Goal: Navigation & Orientation: Find specific page/section

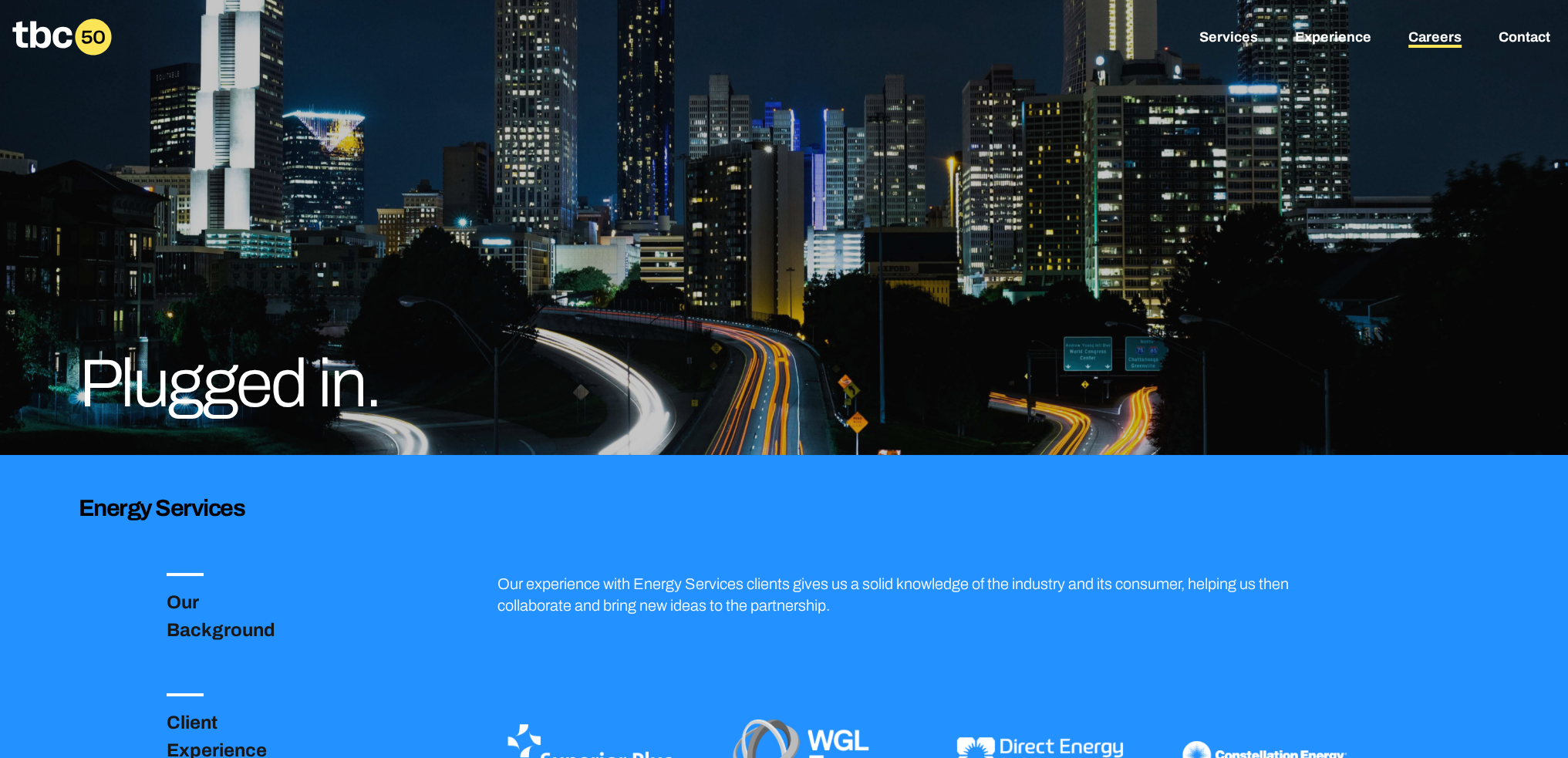
click at [1433, 39] on link "Careers" at bounding box center [1434, 38] width 53 height 19
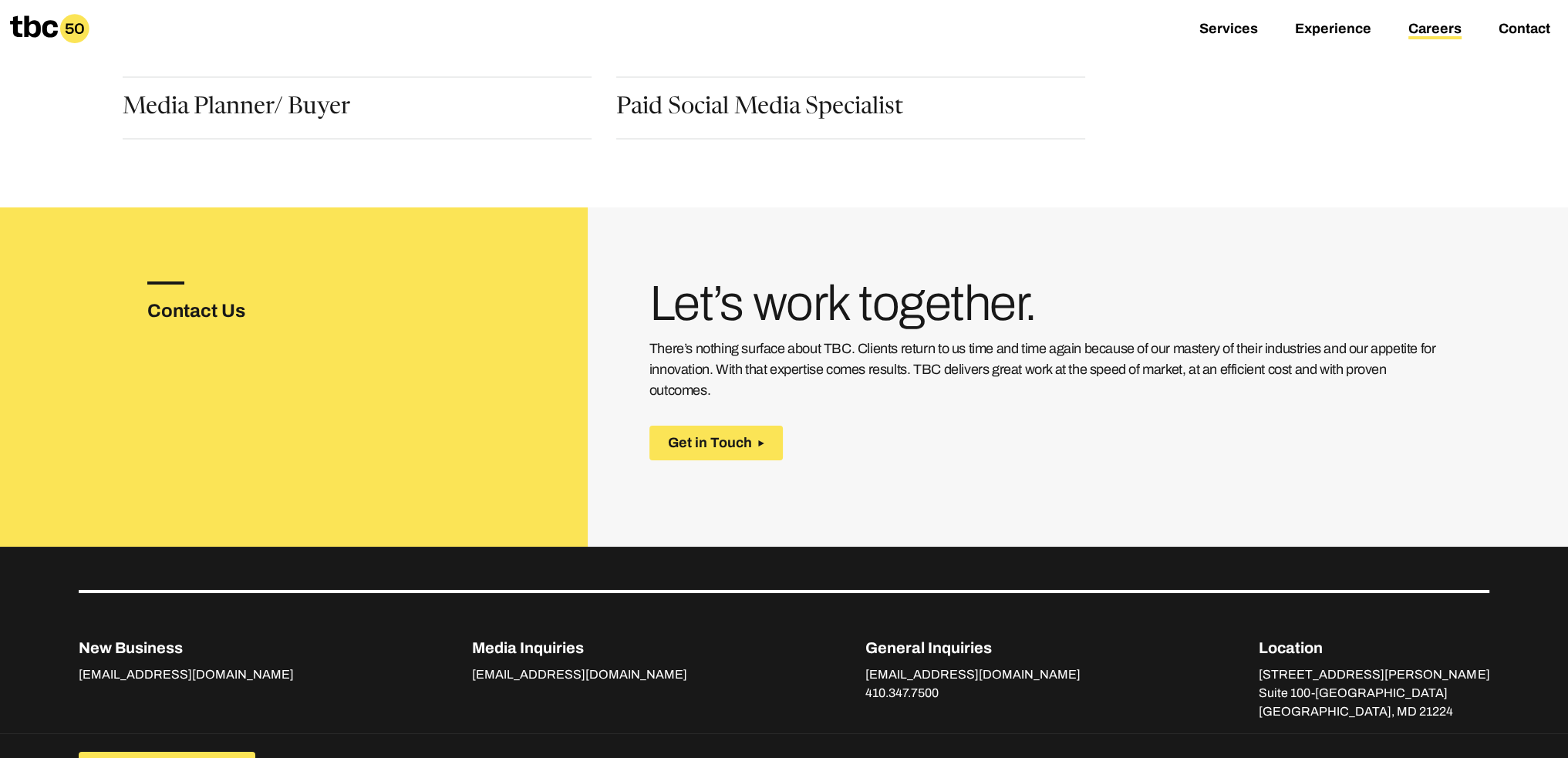
scroll to position [30, 0]
